Goal: Information Seeking & Learning: Learn about a topic

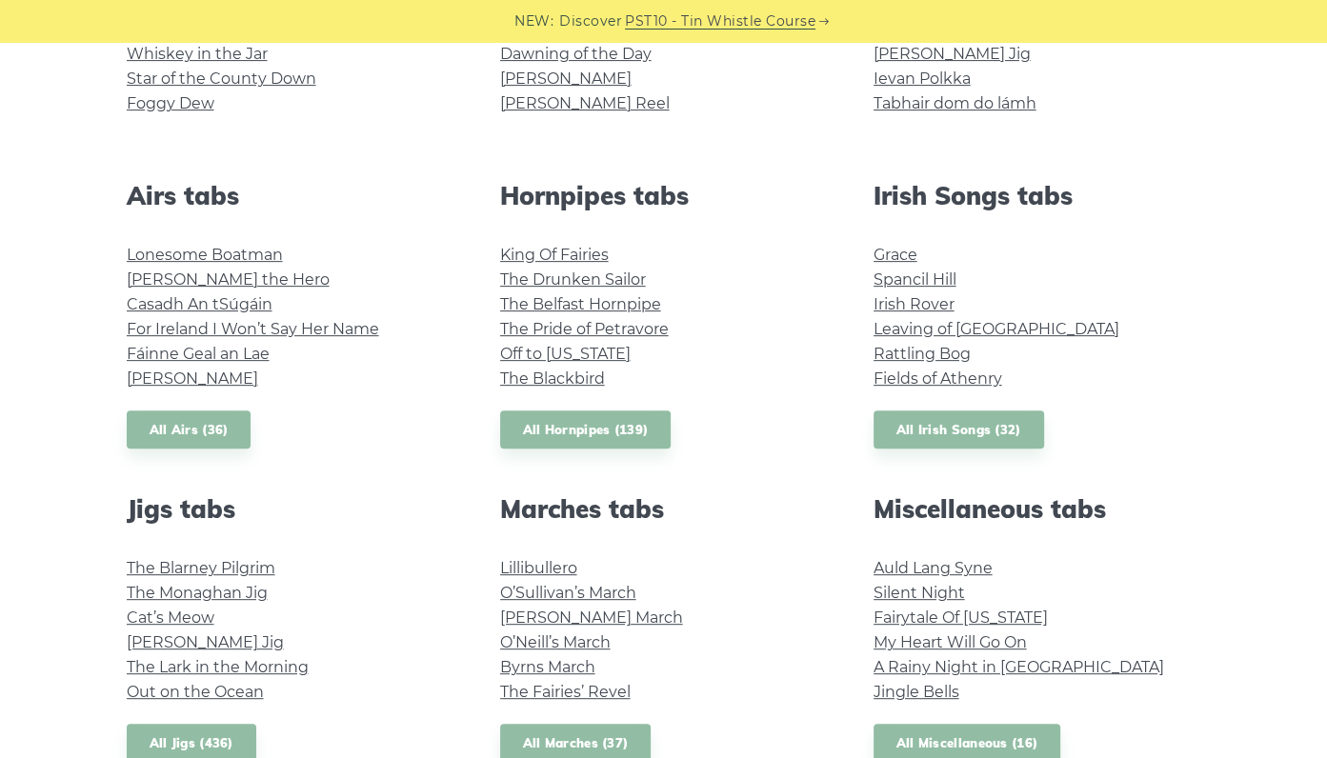
scroll to position [642, 0]
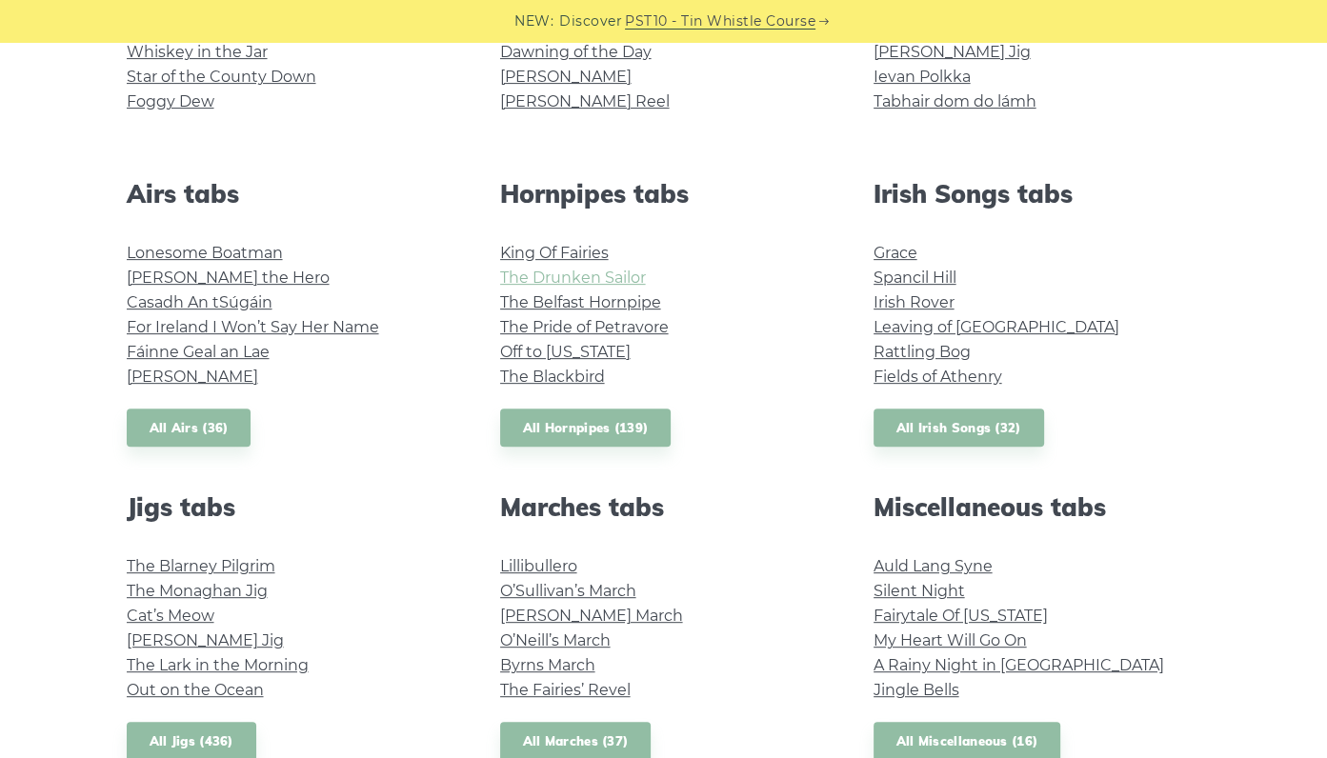
click at [600, 275] on link "The Drunken Sailor" at bounding box center [573, 278] width 146 height 18
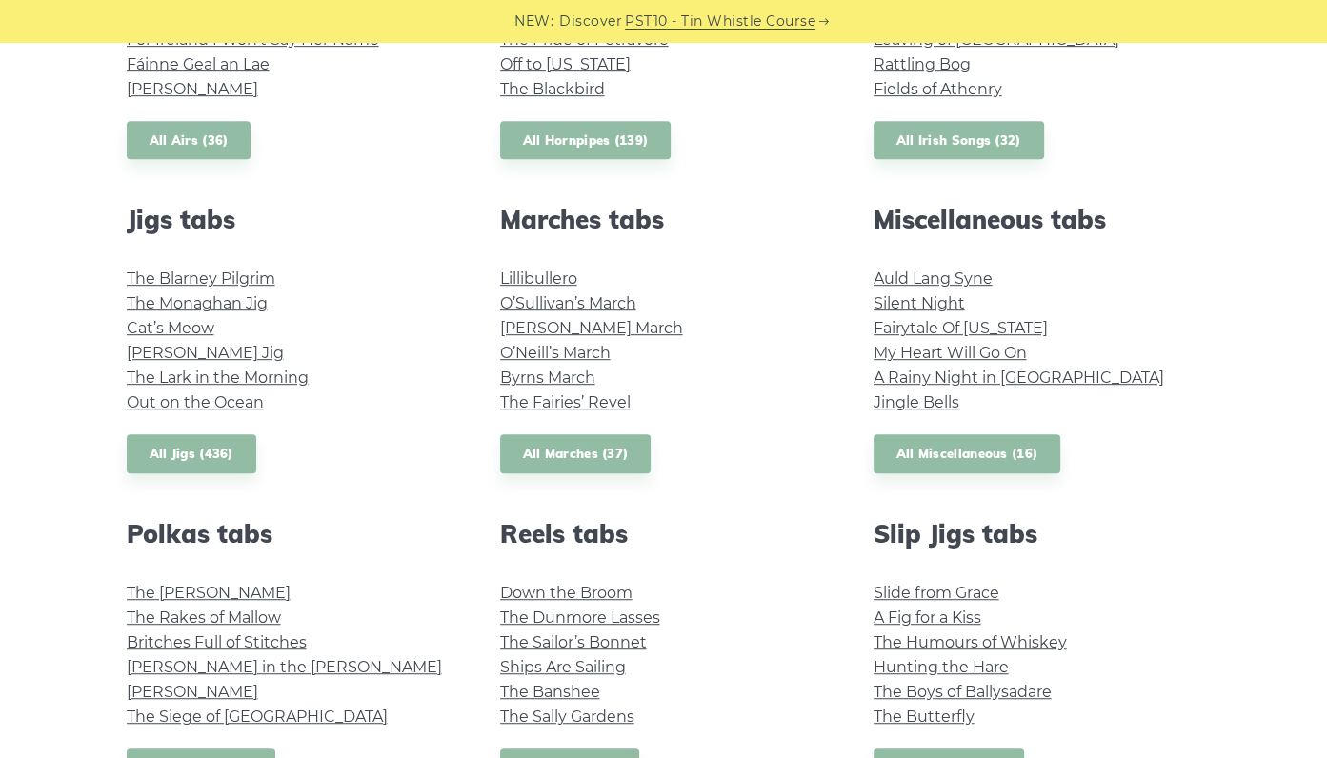
scroll to position [895, 0]
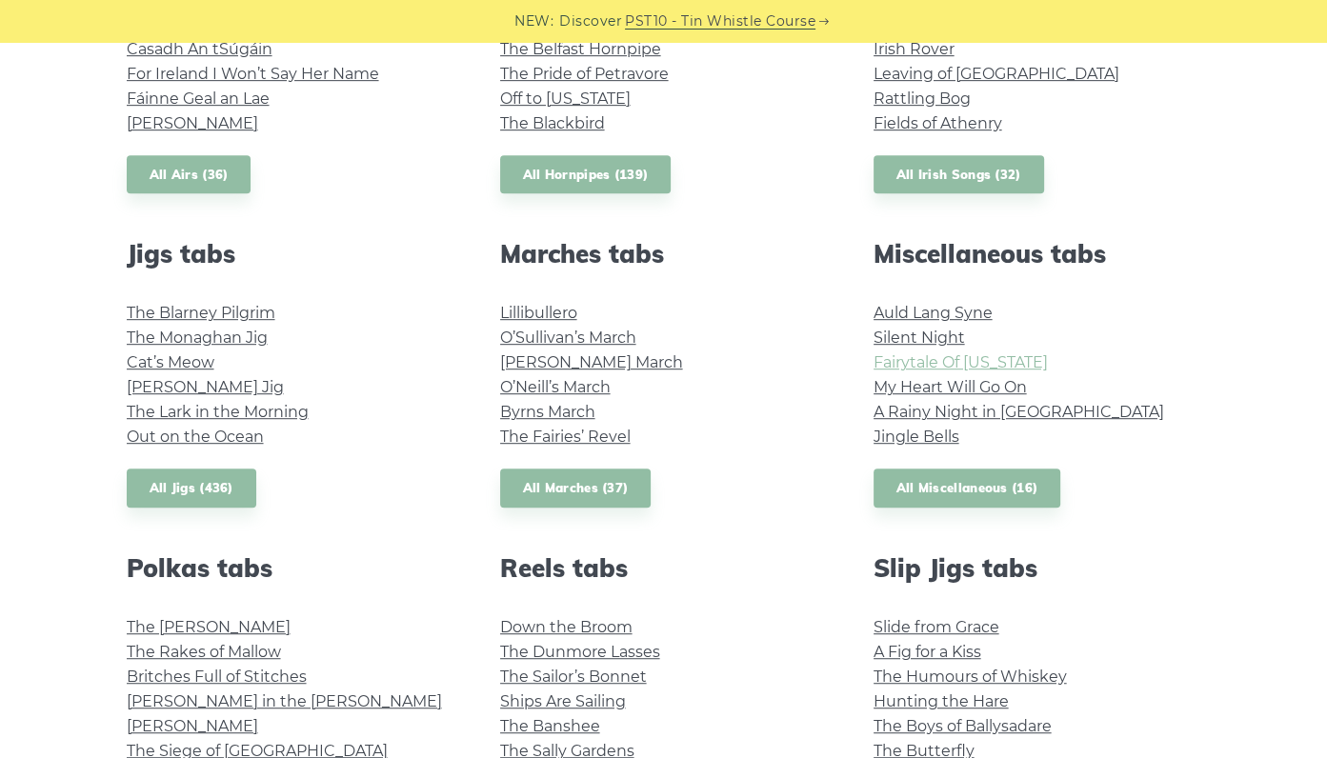
click at [951, 357] on link "Fairytale Of [US_STATE]" at bounding box center [960, 362] width 174 height 18
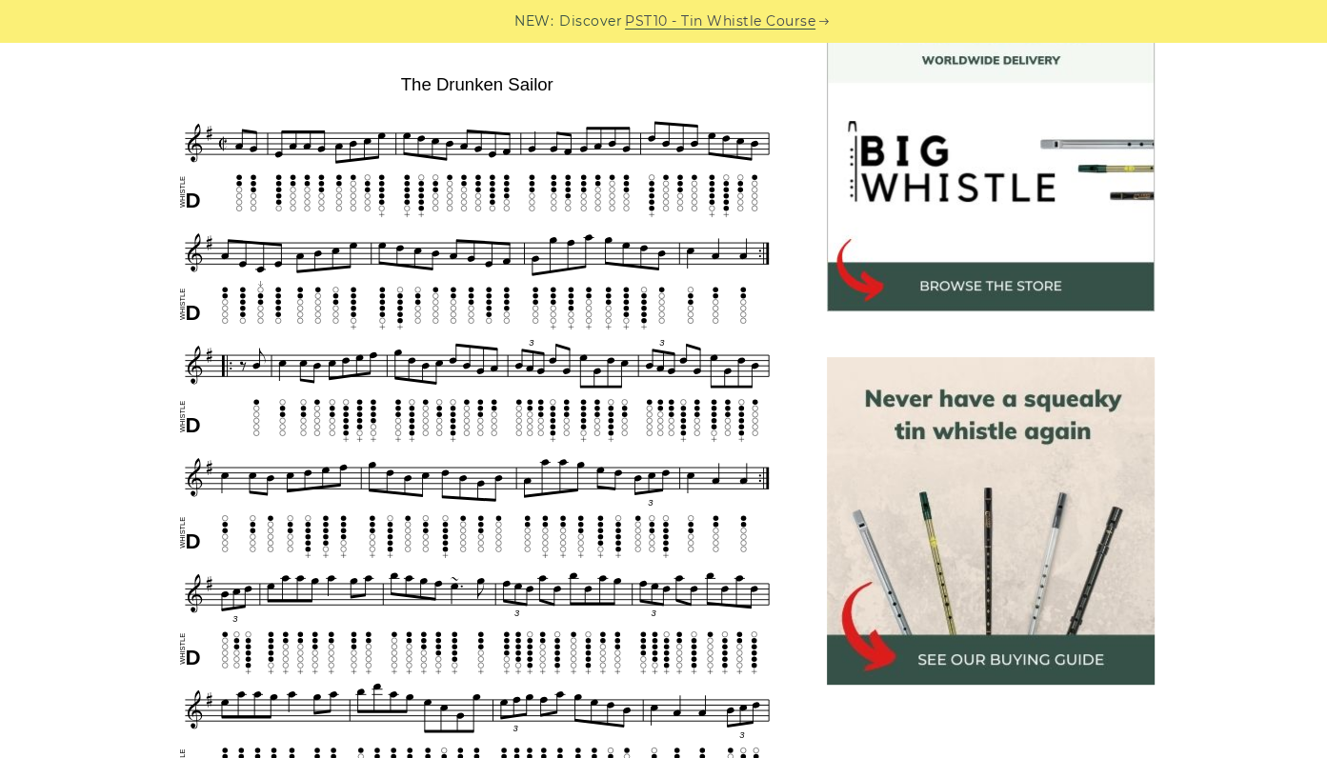
scroll to position [575, 0]
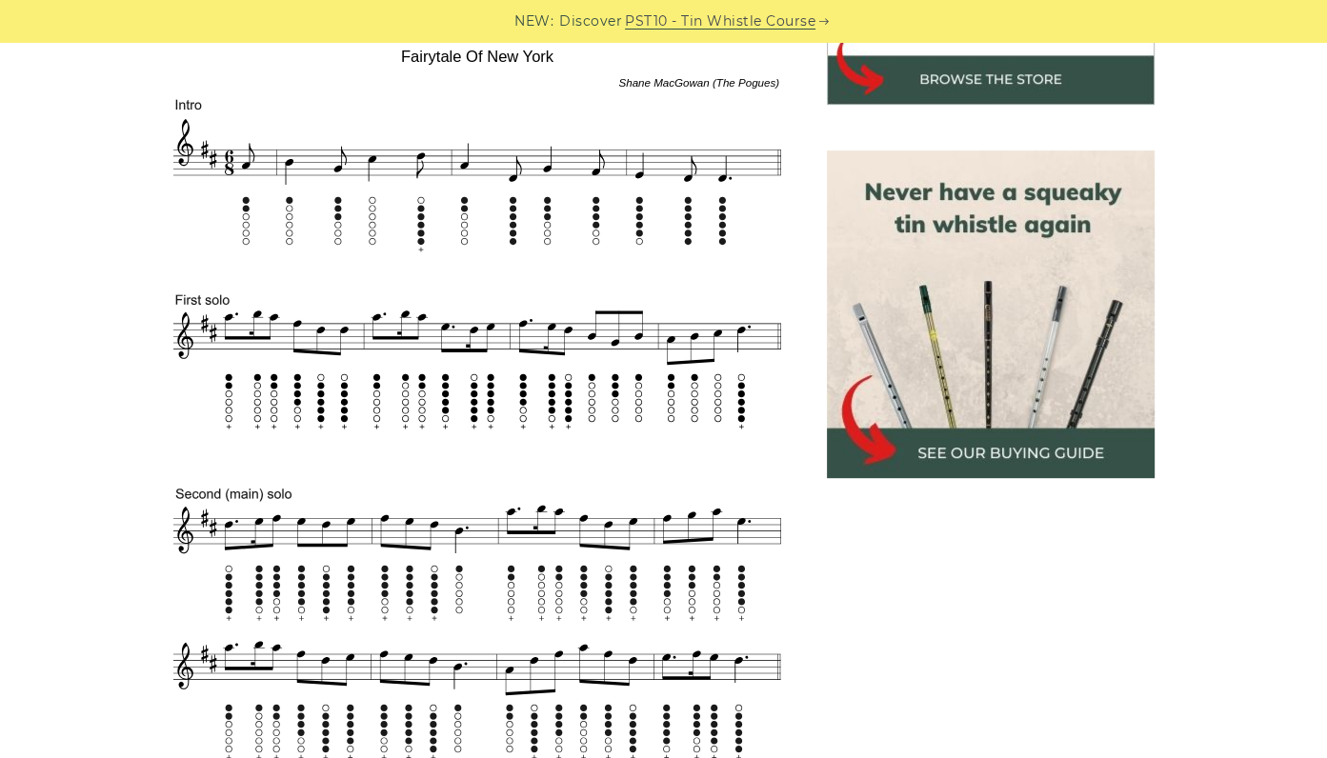
scroll to position [770, 0]
